Goal: Transaction & Acquisition: Purchase product/service

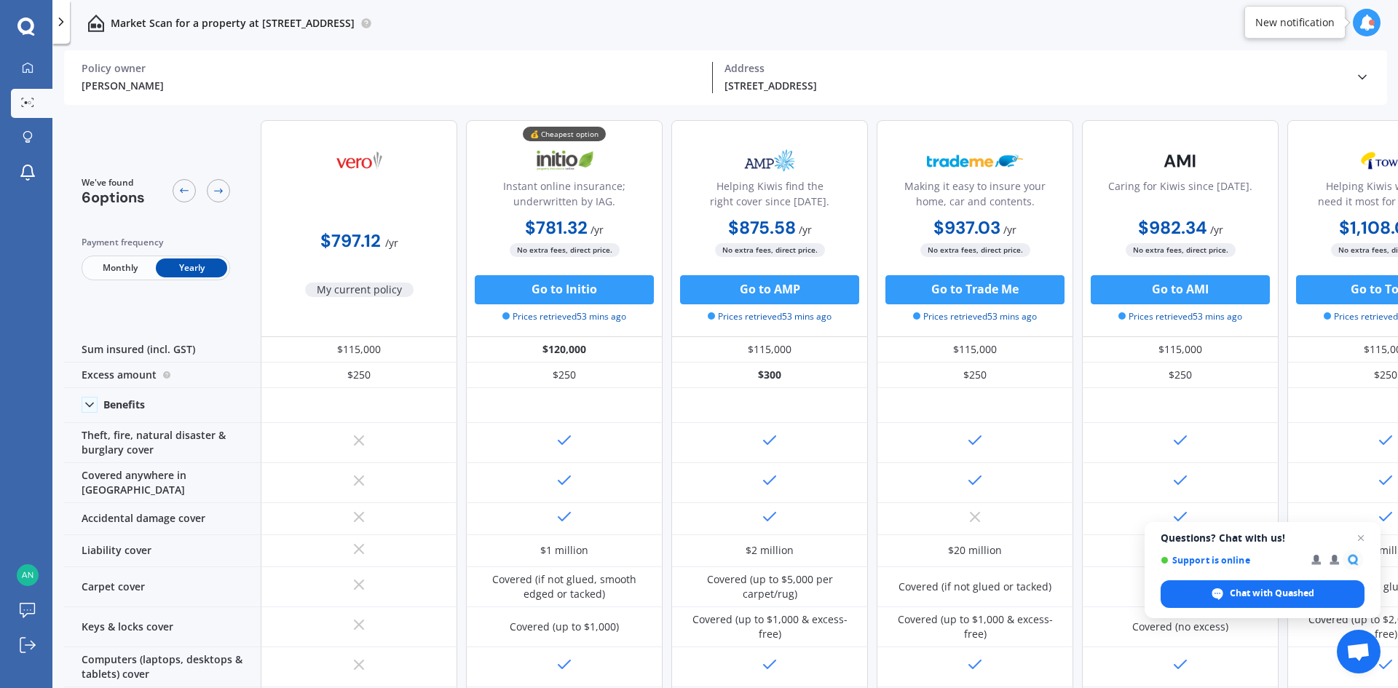
click at [1363, 74] on icon at bounding box center [1362, 77] width 15 height 15
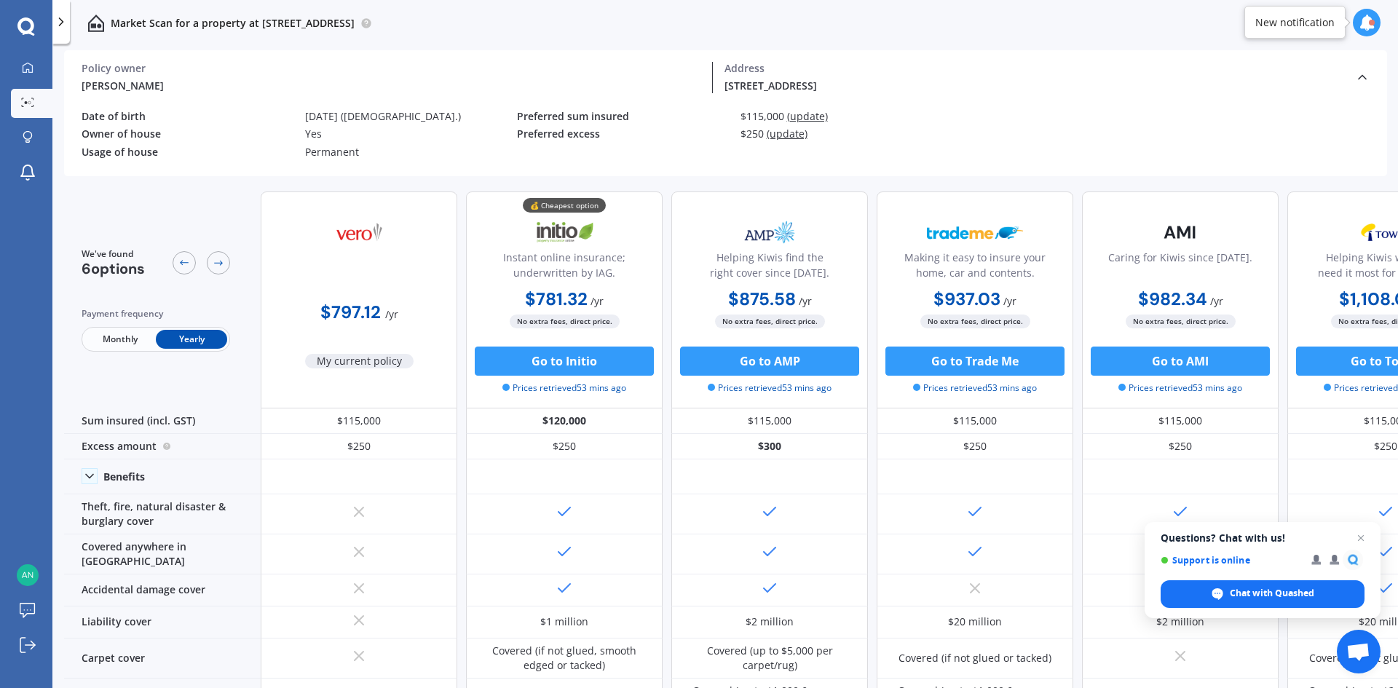
click at [798, 133] on span "(update)" at bounding box center [787, 134] width 41 height 14
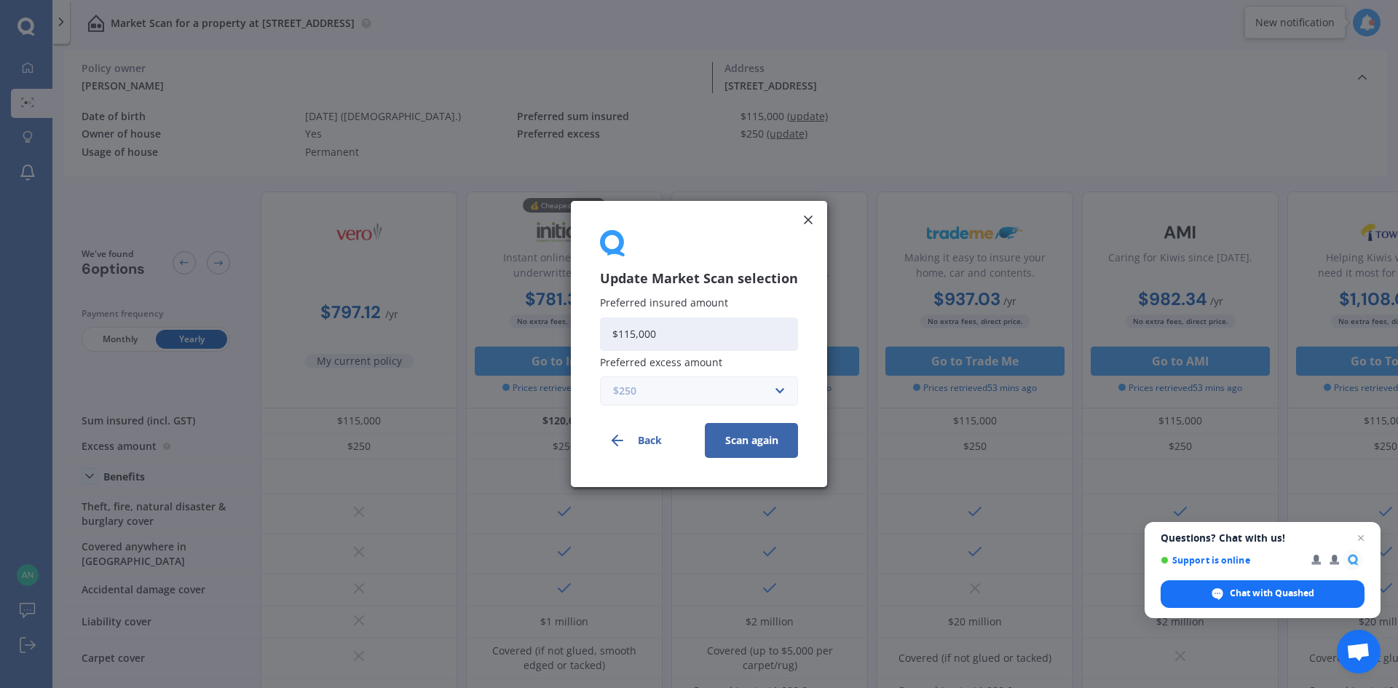
click at [771, 387] on input "text" at bounding box center [694, 391] width 185 height 28
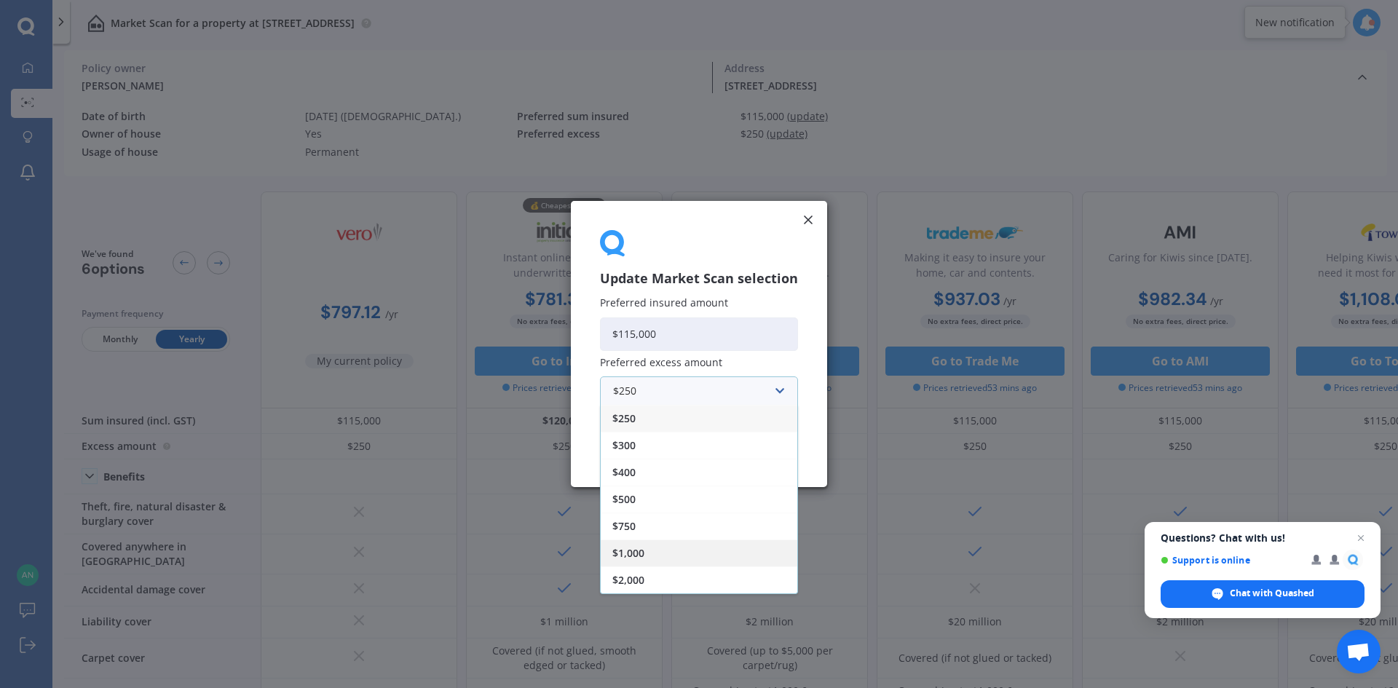
click at [700, 551] on div "$1,000" at bounding box center [699, 553] width 197 height 27
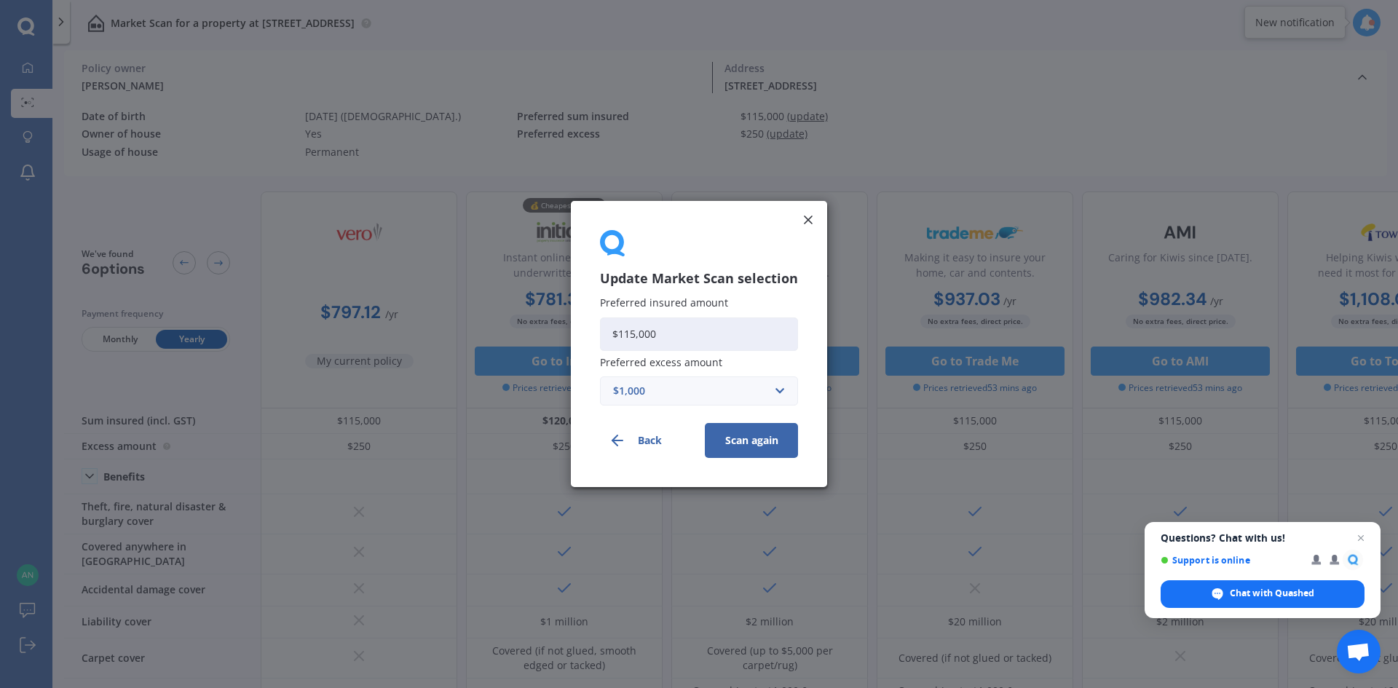
click at [755, 449] on button "Scan again" at bounding box center [751, 440] width 93 height 35
